Goal: Task Accomplishment & Management: Complete application form

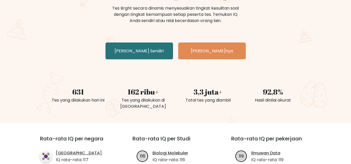
scroll to position [66, 0]
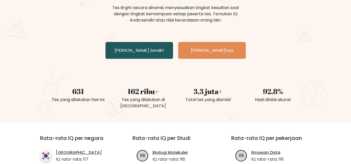
click at [131, 53] on font "Uji Dirimu Sendiri" at bounding box center [138, 50] width 49 height 6
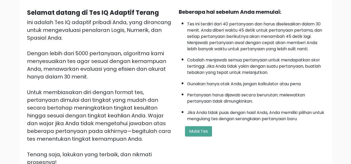
scroll to position [54, 0]
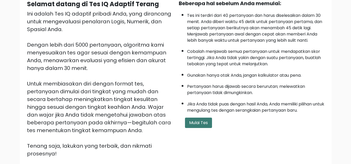
click at [204, 124] on font "Mulai Tes" at bounding box center [198, 123] width 19 height 6
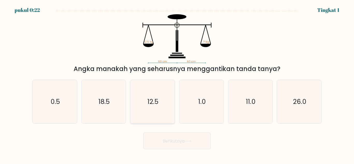
click at [158, 97] on icon "12.5" at bounding box center [152, 101] width 43 height 43
click at [177, 84] on input "C. 12.5" at bounding box center [177, 82] width 0 height 1
radio input "true"
click at [167, 142] on font "Berikutnya" at bounding box center [174, 141] width 22 height 6
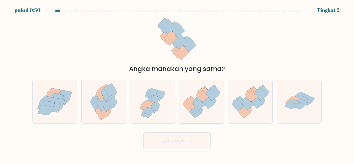
click at [214, 101] on icon at bounding box center [213, 98] width 8 height 11
click at [177, 84] on input "D." at bounding box center [177, 82] width 0 height 1
radio input "true"
click at [177, 143] on font "Berikutnya" at bounding box center [174, 141] width 22 height 6
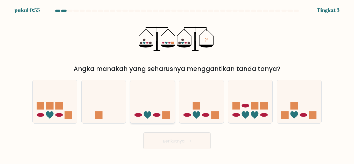
click at [162, 109] on icon at bounding box center [153, 102] width 44 height 37
click at [177, 84] on input "C." at bounding box center [177, 82] width 0 height 1
radio input "true"
click at [173, 144] on button "Berikutnya" at bounding box center [176, 141] width 67 height 17
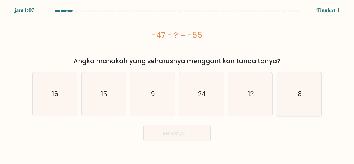
click at [297, 106] on icon "8" at bounding box center [299, 93] width 43 height 43
click at [177, 84] on input "F. 8" at bounding box center [177, 82] width 0 height 1
radio input "true"
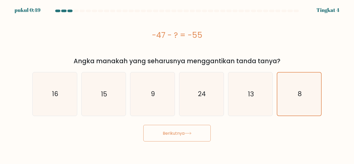
click at [199, 133] on button "Berikutnya" at bounding box center [176, 133] width 67 height 17
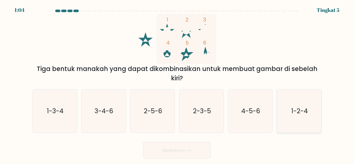
click at [311, 115] on icon "1-2-4" at bounding box center [299, 111] width 43 height 43
click at [177, 84] on input "F. 1-2-4" at bounding box center [177, 82] width 0 height 1
radio input "true"
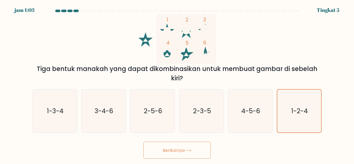
click at [194, 150] on button "Berikutnya" at bounding box center [176, 150] width 67 height 17
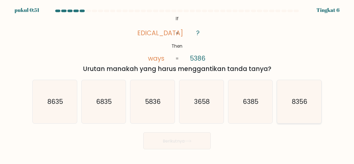
click at [299, 108] on icon "8356" at bounding box center [299, 101] width 43 height 43
click at [177, 84] on input "F. 8356" at bounding box center [177, 82] width 0 height 1
radio input "true"
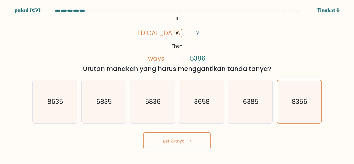
click at [194, 146] on button "Berikutnya" at bounding box center [176, 141] width 67 height 17
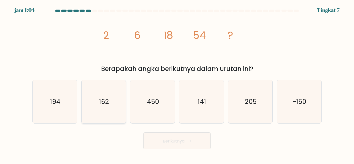
click at [101, 104] on text "162" at bounding box center [104, 101] width 10 height 9
click at [177, 84] on input "B. 162" at bounding box center [177, 82] width 0 height 1
radio input "true"
click at [176, 143] on font "Berikutnya" at bounding box center [174, 141] width 22 height 6
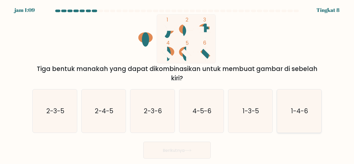
click at [298, 107] on text "1-4-6" at bounding box center [299, 111] width 17 height 9
click at [177, 84] on input "F. 1-4-6" at bounding box center [177, 82] width 0 height 1
radio input "true"
click at [181, 152] on font "Berikutnya" at bounding box center [174, 150] width 22 height 6
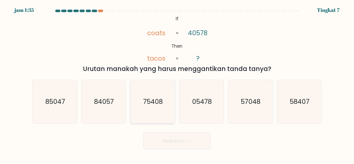
click at [149, 100] on text "75408" at bounding box center [153, 101] width 20 height 9
click at [177, 84] on input "C. 75408" at bounding box center [177, 82] width 0 height 1
radio input "true"
click at [175, 143] on font "Berikutnya" at bounding box center [174, 141] width 22 height 6
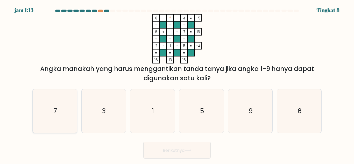
click at [50, 107] on icon "7" at bounding box center [54, 111] width 43 height 43
click at [177, 84] on input "A. 7" at bounding box center [177, 82] width 0 height 1
radio input "true"
click at [183, 152] on font "Berikutnya" at bounding box center [174, 150] width 22 height 6
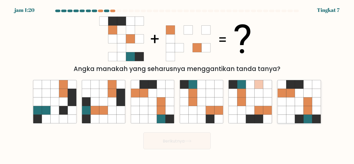
click at [296, 110] on icon at bounding box center [299, 110] width 9 height 9
click at [177, 84] on input "F." at bounding box center [177, 82] width 0 height 1
radio input "true"
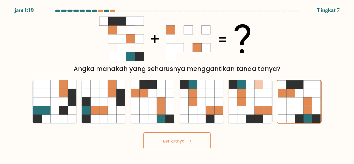
click at [188, 141] on icon at bounding box center [188, 141] width 7 height 3
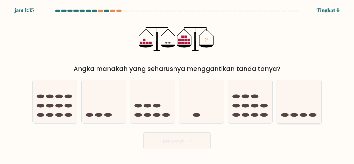
click at [299, 109] on icon at bounding box center [299, 102] width 44 height 37
click at [177, 84] on input "F." at bounding box center [177, 82] width 0 height 1
radio input "true"
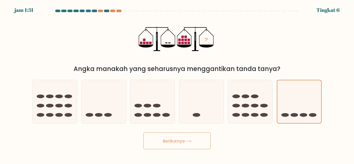
click at [180, 146] on button "Berikutnya" at bounding box center [176, 141] width 67 height 17
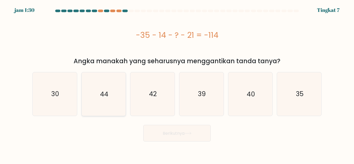
click at [104, 97] on text "44" at bounding box center [104, 94] width 8 height 9
click at [177, 84] on input "B. 44" at bounding box center [177, 82] width 0 height 1
radio input "true"
click at [171, 137] on button "Berikutnya" at bounding box center [176, 133] width 67 height 17
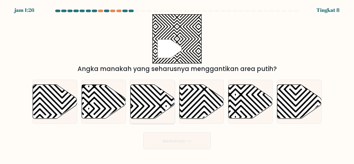
click at [155, 96] on icon at bounding box center [166, 83] width 89 height 89
click at [177, 84] on input "C." at bounding box center [177, 82] width 0 height 1
radio input "true"
click at [170, 139] on font "Berikutnya" at bounding box center [174, 141] width 22 height 6
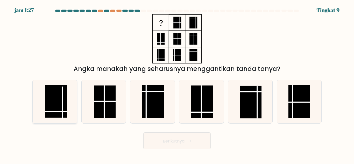
click at [55, 106] on rect at bounding box center [56, 101] width 22 height 33
click at [177, 84] on input "A." at bounding box center [177, 82] width 0 height 1
radio input "true"
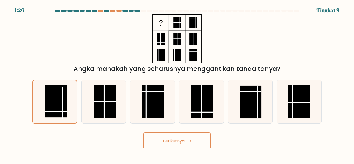
click at [190, 141] on icon at bounding box center [188, 141] width 7 height 3
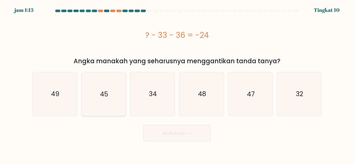
click at [103, 95] on text "45" at bounding box center [104, 94] width 8 height 9
click at [177, 84] on input "B. 45" at bounding box center [177, 82] width 0 height 1
radio input "true"
click at [170, 132] on font "Berikutnya" at bounding box center [174, 133] width 22 height 6
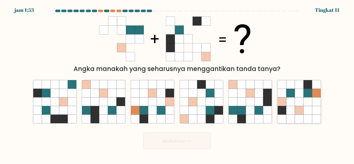
click at [286, 103] on icon at bounding box center [282, 102] width 9 height 9
click at [177, 84] on input "F." at bounding box center [177, 82] width 0 height 1
radio input "true"
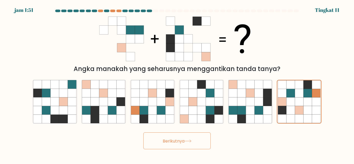
click at [185, 146] on button "Berikutnya" at bounding box center [176, 141] width 67 height 17
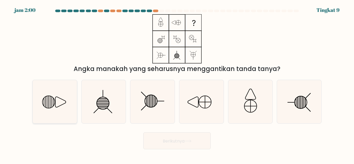
click at [54, 101] on icon at bounding box center [54, 101] width 43 height 43
click at [177, 84] on input "A." at bounding box center [177, 82] width 0 height 1
radio input "true"
click at [180, 141] on font "Berikutnya" at bounding box center [174, 141] width 22 height 6
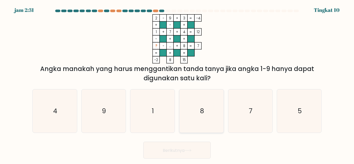
click at [195, 116] on icon "8" at bounding box center [201, 111] width 43 height 43
click at [177, 84] on input "D. 8" at bounding box center [177, 82] width 0 height 1
radio input "true"
click at [183, 153] on font "Berikutnya" at bounding box center [174, 150] width 22 height 6
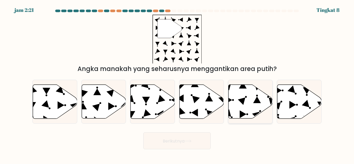
click at [247, 108] on icon at bounding box center [251, 102] width 44 height 34
click at [177, 84] on input "Dan." at bounding box center [177, 82] width 0 height 1
radio input "true"
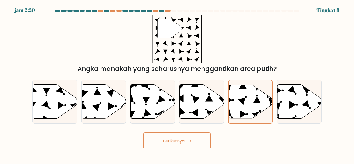
click at [182, 143] on font "Berikutnya" at bounding box center [174, 141] width 22 height 6
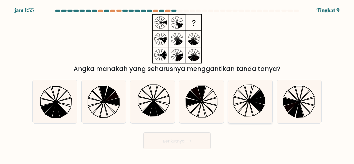
click at [255, 103] on icon at bounding box center [257, 106] width 15 height 11
click at [177, 84] on input "Dan." at bounding box center [177, 82] width 0 height 1
radio input "true"
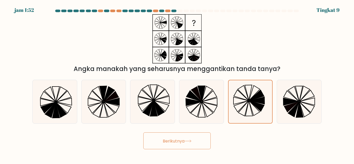
click at [184, 140] on font "Berikutnya" at bounding box center [174, 141] width 22 height 6
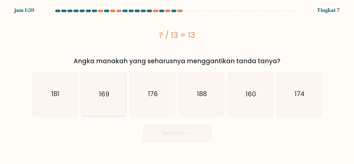
click at [104, 86] on icon "169" at bounding box center [103, 93] width 43 height 43
click at [177, 84] on input "B. 169" at bounding box center [177, 82] width 0 height 1
radio input "true"
click at [176, 137] on button "Berikutnya" at bounding box center [176, 133] width 67 height 17
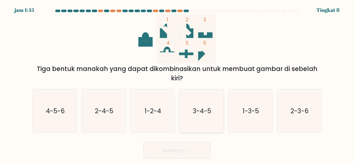
click at [212, 119] on icon "3-4-5" at bounding box center [201, 111] width 43 height 43
click at [177, 84] on input "D. 3-4-5" at bounding box center [177, 82] width 0 height 1
radio input "true"
click at [185, 146] on button "Berikutnya" at bounding box center [176, 150] width 67 height 17
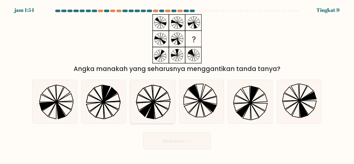
click at [150, 107] on icon at bounding box center [147, 109] width 14 height 15
click at [177, 84] on input "C." at bounding box center [177, 82] width 0 height 1
radio input "true"
click at [175, 143] on font "Berikutnya" at bounding box center [174, 141] width 22 height 6
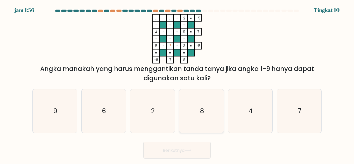
click at [190, 109] on icon "8" at bounding box center [201, 111] width 43 height 43
click at [177, 84] on input "D. 8" at bounding box center [177, 82] width 0 height 1
radio input "true"
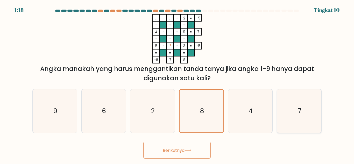
click at [295, 129] on icon "7" at bounding box center [299, 111] width 43 height 43
click at [177, 84] on input "F. 7" at bounding box center [177, 82] width 0 height 1
radio input "true"
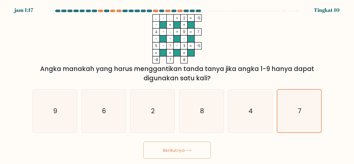
click at [173, 152] on font "Berikutnya" at bounding box center [174, 150] width 22 height 6
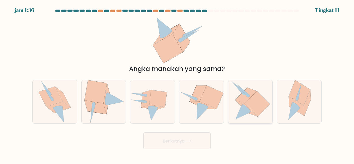
click at [249, 109] on icon at bounding box center [246, 109] width 9 height 8
click at [177, 84] on input "Dan." at bounding box center [177, 82] width 0 height 1
radio input "true"
click at [189, 137] on button "Berikutnya" at bounding box center [176, 141] width 67 height 17
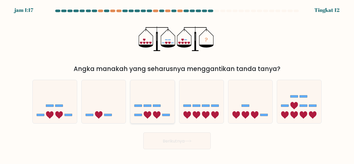
click at [146, 109] on icon at bounding box center [153, 102] width 44 height 37
click at [177, 84] on input "C." at bounding box center [177, 82] width 0 height 1
radio input "true"
click at [164, 140] on font "Berikutnya" at bounding box center [174, 141] width 22 height 6
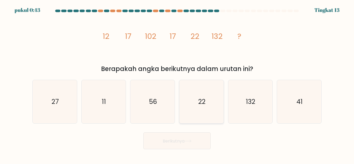
click at [203, 103] on text "22" at bounding box center [201, 101] width 7 height 9
click at [177, 84] on input "D. 22" at bounding box center [177, 82] width 0 height 1
radio input "true"
click at [188, 143] on button "Berikutnya" at bounding box center [176, 141] width 67 height 17
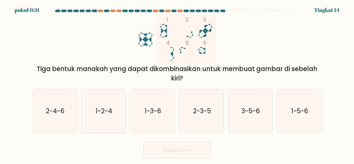
click at [117, 109] on icon "1-2-4" at bounding box center [103, 111] width 43 height 43
click at [177, 84] on input "B. 1-2-4" at bounding box center [177, 82] width 0 height 1
radio input "true"
click at [176, 148] on font "Berikutnya" at bounding box center [174, 150] width 22 height 6
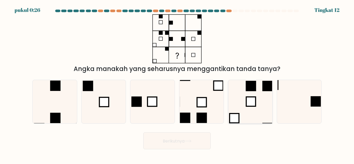
click at [246, 95] on icon at bounding box center [250, 101] width 43 height 43
click at [177, 84] on input "Dan." at bounding box center [177, 82] width 0 height 1
radio input "true"
click at [188, 145] on button "Berikutnya" at bounding box center [176, 141] width 67 height 17
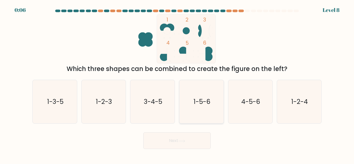
click at [198, 102] on text "1-5-6" at bounding box center [202, 101] width 17 height 9
click at [177, 84] on input "d. 1-5-6" at bounding box center [177, 82] width 0 height 1
radio input "true"
click at [196, 142] on button "Next" at bounding box center [176, 141] width 67 height 17
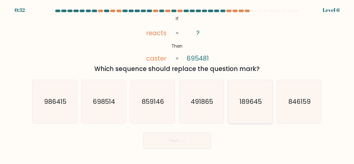
click at [243, 103] on text "189645" at bounding box center [251, 101] width 22 height 9
click at [177, 84] on input "e. 189645" at bounding box center [177, 82] width 0 height 1
radio input "true"
click at [197, 138] on button "Next" at bounding box center [176, 141] width 67 height 17
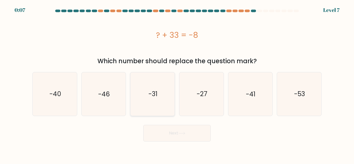
click at [146, 94] on icon "-31" at bounding box center [152, 93] width 43 height 43
click at [177, 84] on input "c. -31" at bounding box center [177, 82] width 0 height 1
radio input "true"
click at [167, 135] on button "Next" at bounding box center [176, 133] width 67 height 17
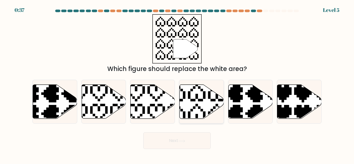
click at [202, 106] on icon at bounding box center [202, 102] width 44 height 34
click at [177, 84] on input "d." at bounding box center [177, 82] width 0 height 1
radio input "true"
click at [180, 144] on button "Next" at bounding box center [176, 141] width 67 height 17
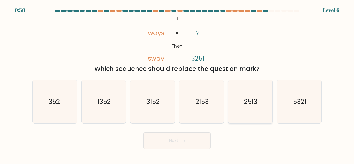
click at [249, 108] on icon "2513" at bounding box center [250, 101] width 43 height 43
click at [177, 84] on input "e. 2513" at bounding box center [177, 82] width 0 height 1
radio input "true"
click at [197, 132] on div "Next" at bounding box center [177, 139] width 296 height 19
click at [194, 139] on button "Next" at bounding box center [176, 141] width 67 height 17
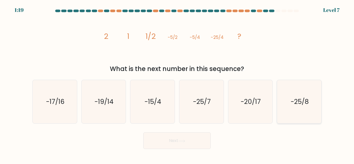
click at [299, 104] on text "-25/8" at bounding box center [300, 101] width 18 height 9
click at [177, 84] on input "f. -25/8" at bounding box center [177, 82] width 0 height 1
radio input "true"
click at [196, 146] on button "Next" at bounding box center [176, 141] width 67 height 17
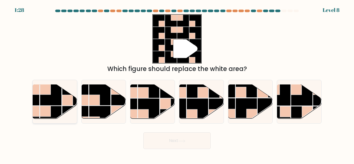
click at [60, 102] on rect at bounding box center [51, 95] width 22 height 22
click at [177, 84] on input "a." at bounding box center [177, 82] width 0 height 1
radio input "true"
click at [176, 140] on button "Next" at bounding box center [176, 141] width 67 height 17
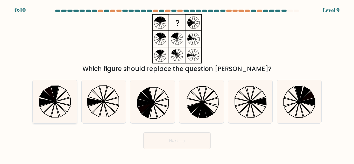
click at [54, 102] on icon at bounding box center [47, 96] width 15 height 11
click at [177, 84] on input "a." at bounding box center [177, 82] width 0 height 1
radio input "true"
click at [160, 141] on button "Next" at bounding box center [176, 141] width 67 height 17
click at [190, 140] on button "Next" at bounding box center [176, 141] width 67 height 17
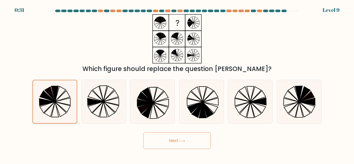
click at [49, 90] on icon at bounding box center [49, 94] width 11 height 15
click at [177, 84] on input "a." at bounding box center [177, 82] width 0 height 1
click at [167, 140] on button "Next" at bounding box center [176, 141] width 67 height 17
click at [97, 95] on icon at bounding box center [95, 96] width 15 height 11
click at [177, 84] on input "b." at bounding box center [177, 82] width 0 height 1
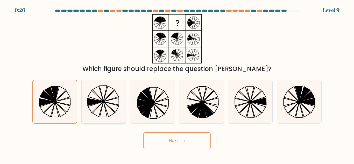
radio input "true"
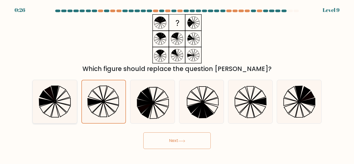
click at [61, 101] on icon at bounding box center [63, 101] width 16 height 7
click at [177, 84] on input "a." at bounding box center [177, 82] width 0 height 1
radio input "true"
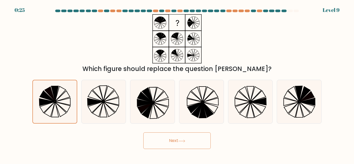
click at [162, 140] on button "Next" at bounding box center [176, 141] width 67 height 17
click at [194, 136] on button "Next" at bounding box center [176, 141] width 67 height 17
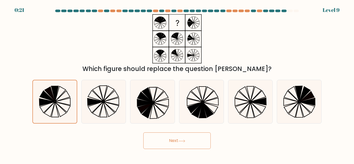
click at [194, 136] on button "Next" at bounding box center [176, 141] width 67 height 17
click at [224, 96] on div at bounding box center [201, 102] width 45 height 44
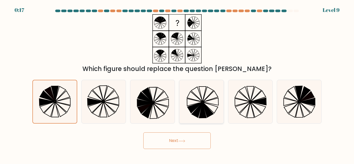
click at [177, 84] on input "d." at bounding box center [177, 82] width 0 height 1
radio input "true"
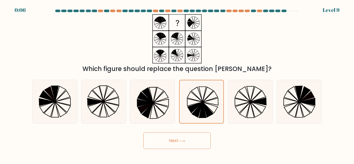
click at [177, 142] on button "Next" at bounding box center [176, 141] width 67 height 17
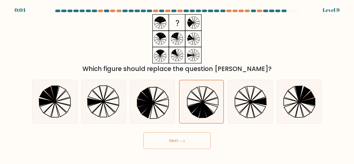
click at [177, 142] on button "Next" at bounding box center [176, 141] width 67 height 17
click at [241, 141] on div "Next" at bounding box center [177, 139] width 296 height 19
drag, startPoint x: 241, startPoint y: 141, endPoint x: 224, endPoint y: 136, distance: 17.2
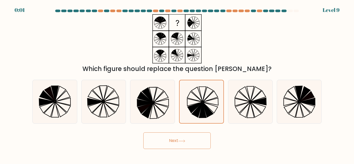
click at [224, 136] on div "Next" at bounding box center [177, 139] width 296 height 19
click at [235, 117] on icon at bounding box center [250, 101] width 43 height 43
click at [177, 84] on input "e." at bounding box center [177, 82] width 0 height 1
radio input "true"
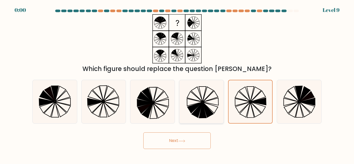
click at [207, 113] on icon at bounding box center [208, 109] width 11 height 15
click at [177, 84] on input "d." at bounding box center [177, 82] width 0 height 1
radio input "true"
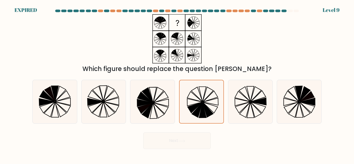
click at [186, 140] on div "Next" at bounding box center [177, 139] width 296 height 19
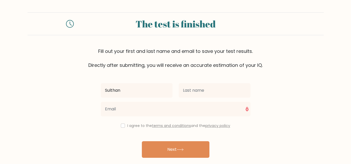
type input "Sulthan"
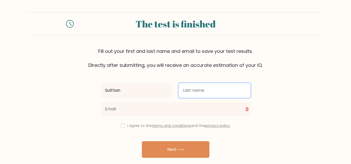
click at [188, 90] on input "text" at bounding box center [215, 90] width 72 height 15
type input "A"
type input "[PERSON_NAME] Djalil"
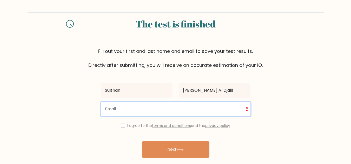
click at [195, 107] on input "email" at bounding box center [175, 109] width 149 height 15
type input "sulthanzaky31@gmail.com"
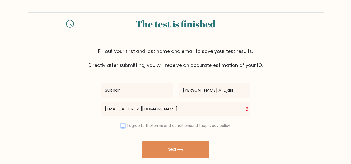
click at [121, 126] on input "checkbox" at bounding box center [123, 126] width 4 height 4
checkbox input "true"
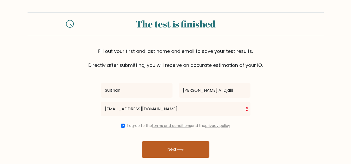
click at [156, 147] on button "Next" at bounding box center [175, 149] width 67 height 17
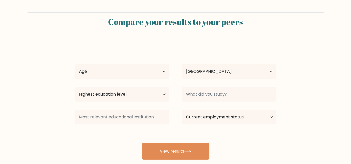
select select "ID"
click at [158, 74] on select "Age Under [DEMOGRAPHIC_DATA] [DEMOGRAPHIC_DATA] [DEMOGRAPHIC_DATA] [DEMOGRAPHIC…" at bounding box center [122, 71] width 94 height 15
select select "18_24"
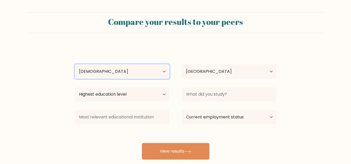
click at [75, 64] on select "Age Under [DEMOGRAPHIC_DATA] [DEMOGRAPHIC_DATA] [DEMOGRAPHIC_DATA] [DEMOGRAPHIC…" at bounding box center [122, 71] width 94 height 15
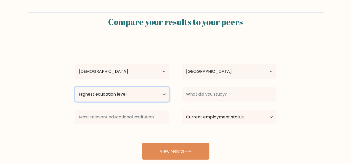
click at [153, 96] on select "Highest education level No schooling Primary Lower Secondary Upper Secondary Oc…" at bounding box center [122, 94] width 94 height 15
click at [268, 49] on div "[PERSON_NAME] Al Djalil Age Under [DEMOGRAPHIC_DATA] [DEMOGRAPHIC_DATA] [DEMOGR…" at bounding box center [176, 103] width 208 height 114
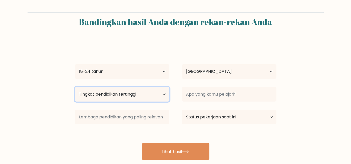
click at [154, 98] on select "Tingkat pendidikan tertinggi Tidak bersekolah Utama Sekolah Menengah Pertama Se…" at bounding box center [122, 94] width 94 height 15
click at [197, 41] on form "Bandingkan hasil Anda dengan rekan-rekan Anda [PERSON_NAME] Al Djalil Usia Di b…" at bounding box center [175, 86] width 351 height 148
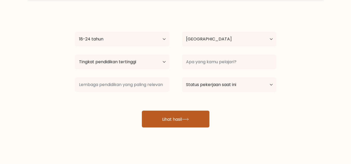
click at [188, 121] on button "Lihat hasil" at bounding box center [175, 119] width 67 height 17
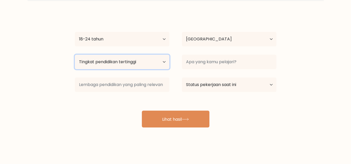
click at [158, 60] on select "Tingkat pendidikan tertinggi Tidak bersekolah Utama Sekolah Menengah Pertama Se…" at bounding box center [122, 62] width 94 height 15
select select "bachelors_degree"
click at [75, 55] on select "Tingkat pendidikan tertinggi Tidak bersekolah Utama Sekolah Menengah Pertama Se…" at bounding box center [122, 62] width 94 height 15
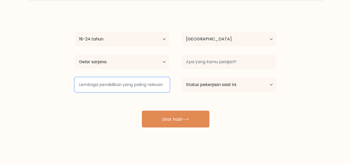
click at [156, 85] on input at bounding box center [122, 85] width 94 height 15
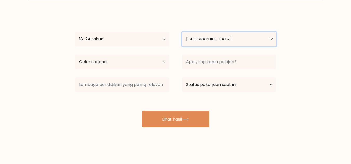
click at [208, 40] on select "Negara Afganistan Albania Aljazair Samoa Amerika Andorra Angola Anguilla Antart…" at bounding box center [229, 39] width 94 height 15
click at [295, 24] on form "Bandingkan hasil Anda dengan rekan-rekan Anda Sulthan Zaky Ghibran Al Djalil Us…" at bounding box center [175, 54] width 351 height 148
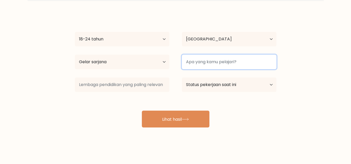
click at [243, 63] on input at bounding box center [229, 62] width 94 height 15
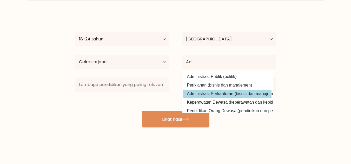
click at [237, 93] on option "Administrasi Perkantoran (bisnis dan manajemen)" at bounding box center [227, 94] width 88 height 8
type input "Office Administration"
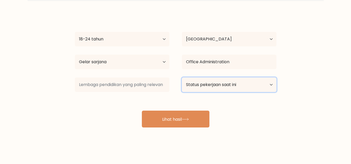
click at [244, 88] on select "Status pekerjaan saat ini Bekerja Murid Pensiun Lainnya / lebih suka tidak menj…" at bounding box center [229, 85] width 94 height 15
select select "other"
click at [182, 78] on select "Status pekerjaan saat ini Bekerja Murid Pensiun Lainnya / lebih suka tidak menj…" at bounding box center [229, 85] width 94 height 15
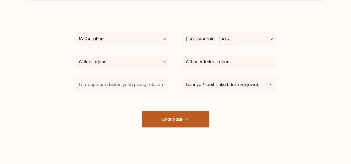
click at [194, 122] on button "Lihat hasil" at bounding box center [175, 119] width 67 height 17
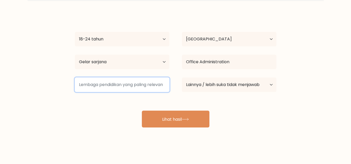
click at [135, 83] on input at bounding box center [122, 85] width 94 height 15
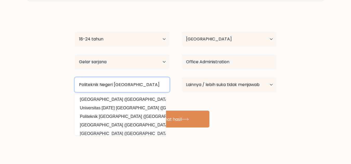
type input "Politeknik Negeri Semarang"
click at [142, 111] on button "Lihat hasil" at bounding box center [175, 119] width 67 height 17
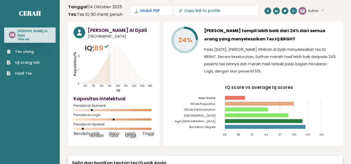
click at [147, 11] on font "Unduh PDF" at bounding box center [150, 10] width 20 height 5
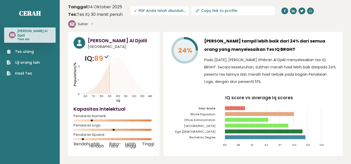
click at [178, 11] on font "PDF Anda telah diunduh..." at bounding box center [161, 10] width 47 height 5
click at [140, 11] on font "PDF Anda telah diunduh..." at bounding box center [161, 10] width 47 height 5
